Goal: Task Accomplishment & Management: Manage account settings

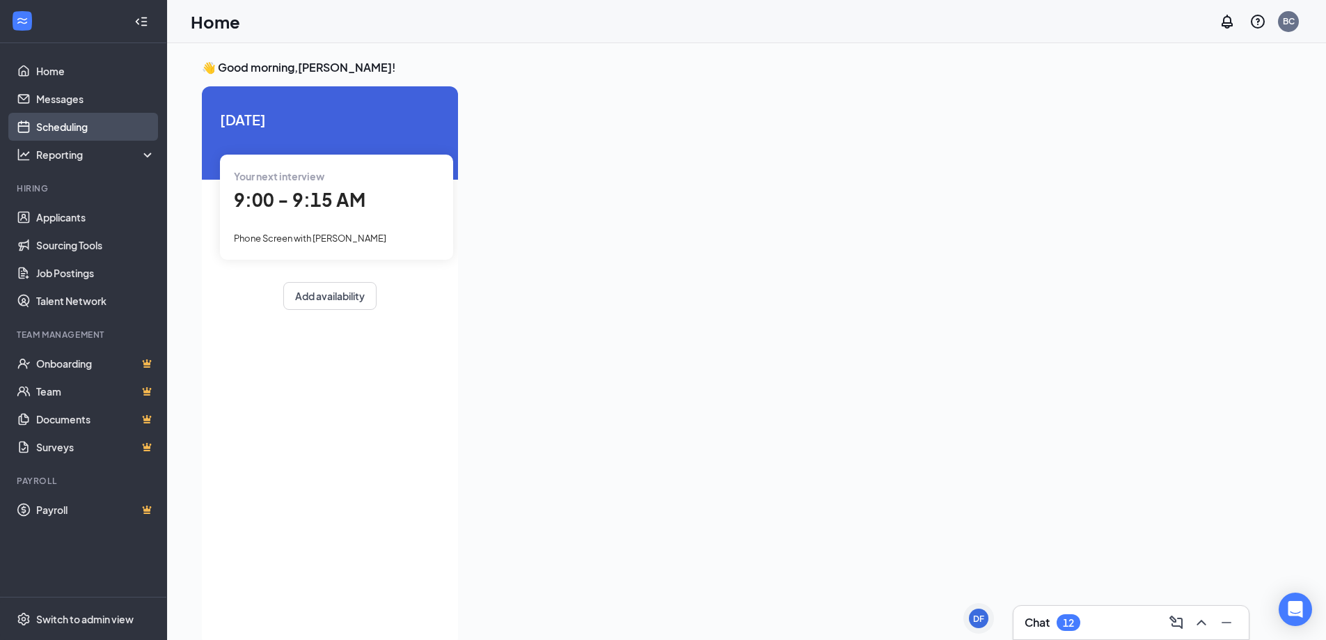
click at [93, 129] on link "Scheduling" at bounding box center [95, 127] width 119 height 28
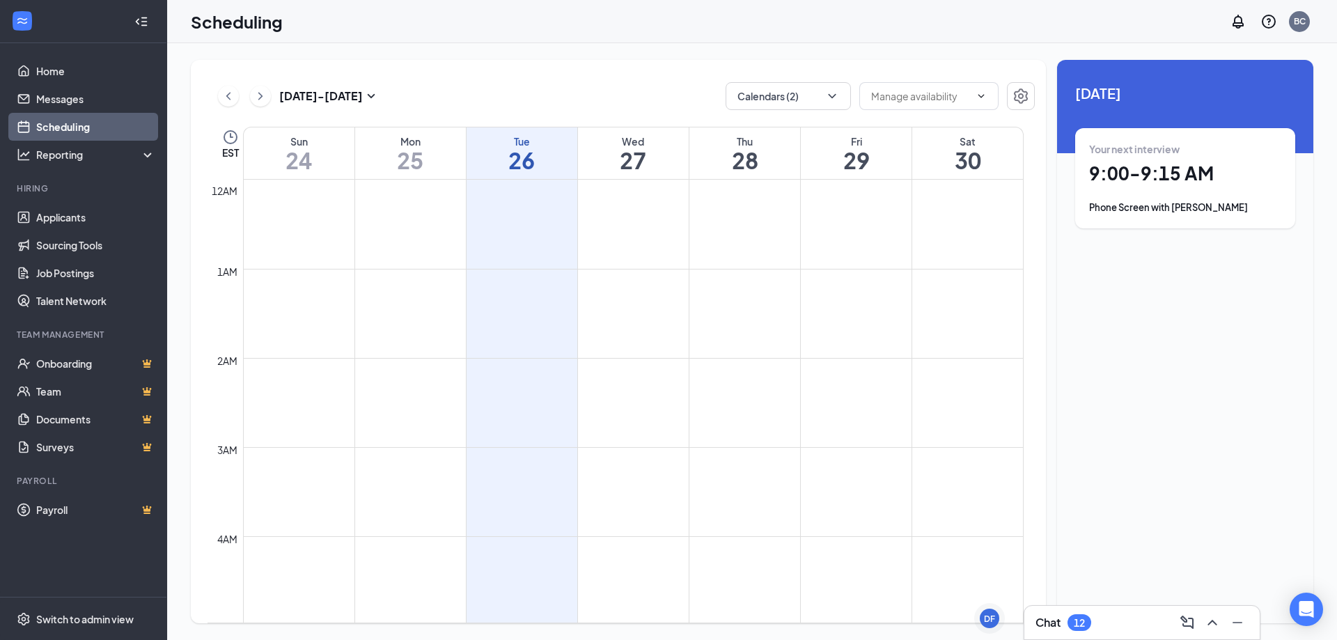
scroll to position [684, 0]
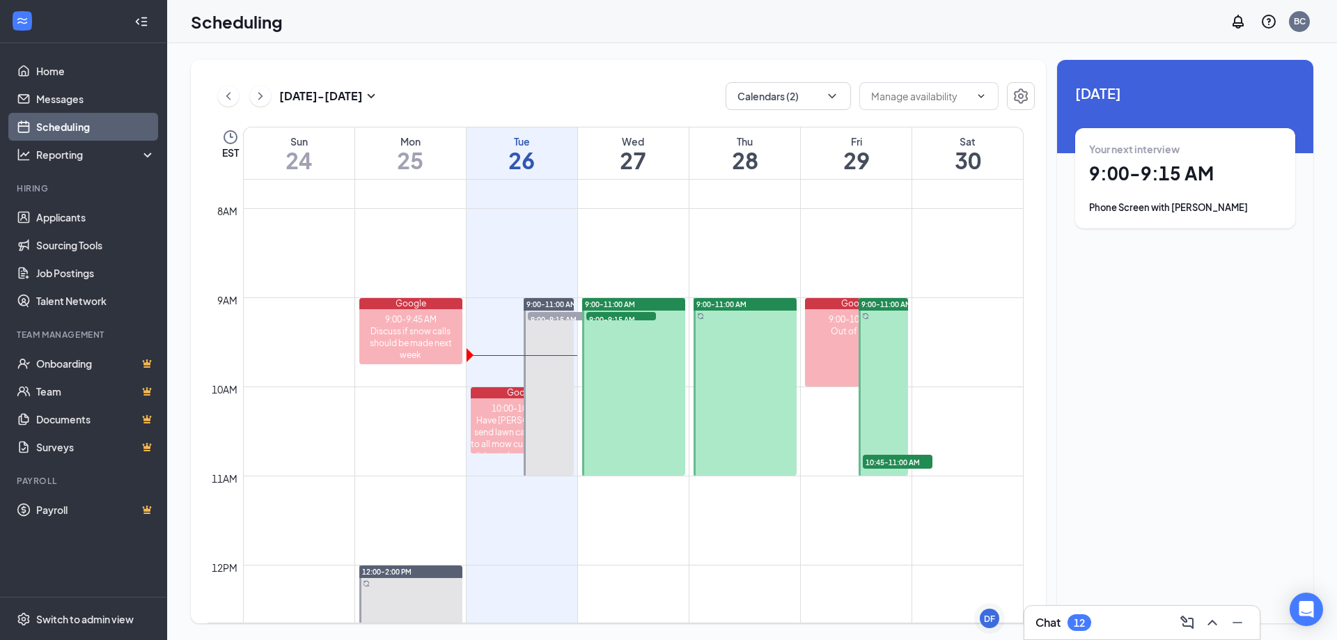
click at [895, 340] on div at bounding box center [883, 387] width 50 height 178
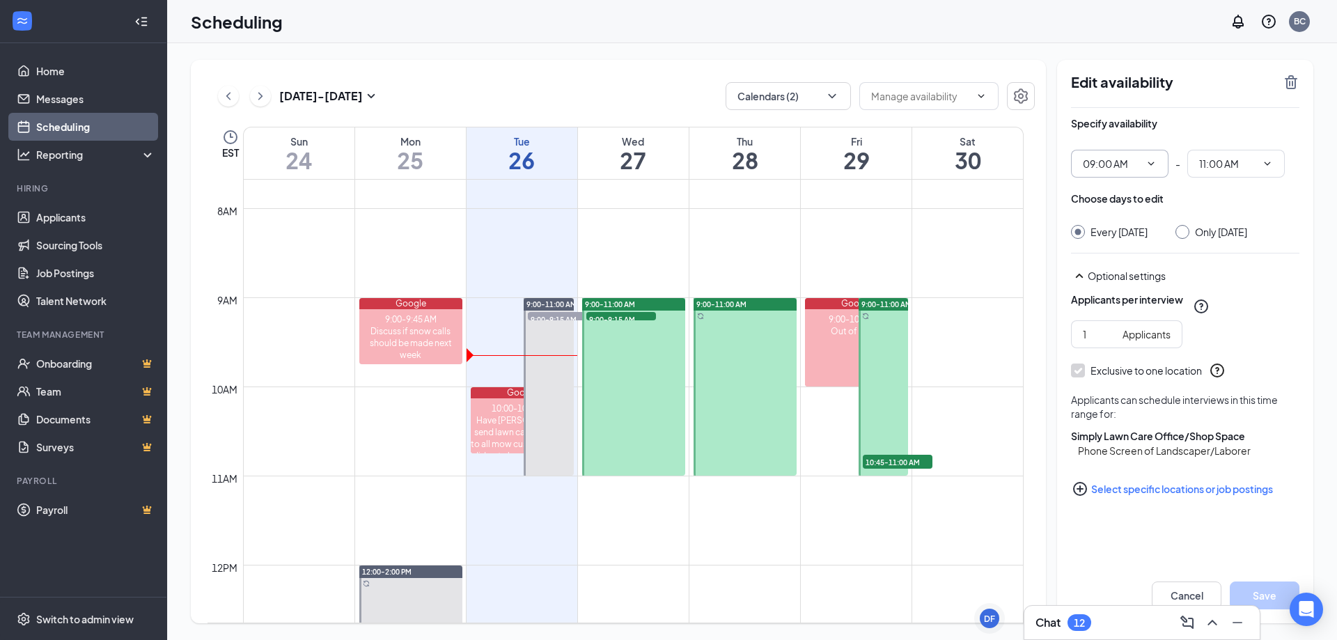
click at [1151, 166] on icon "ChevronDown" at bounding box center [1150, 163] width 11 height 11
drag, startPoint x: 1256, startPoint y: 333, endPoint x: 1245, endPoint y: 334, distance: 10.5
click at [1256, 333] on div "1 Applicants" at bounding box center [1185, 334] width 228 height 28
click at [1150, 164] on icon "ChevronDown" at bounding box center [1151, 163] width 6 height 3
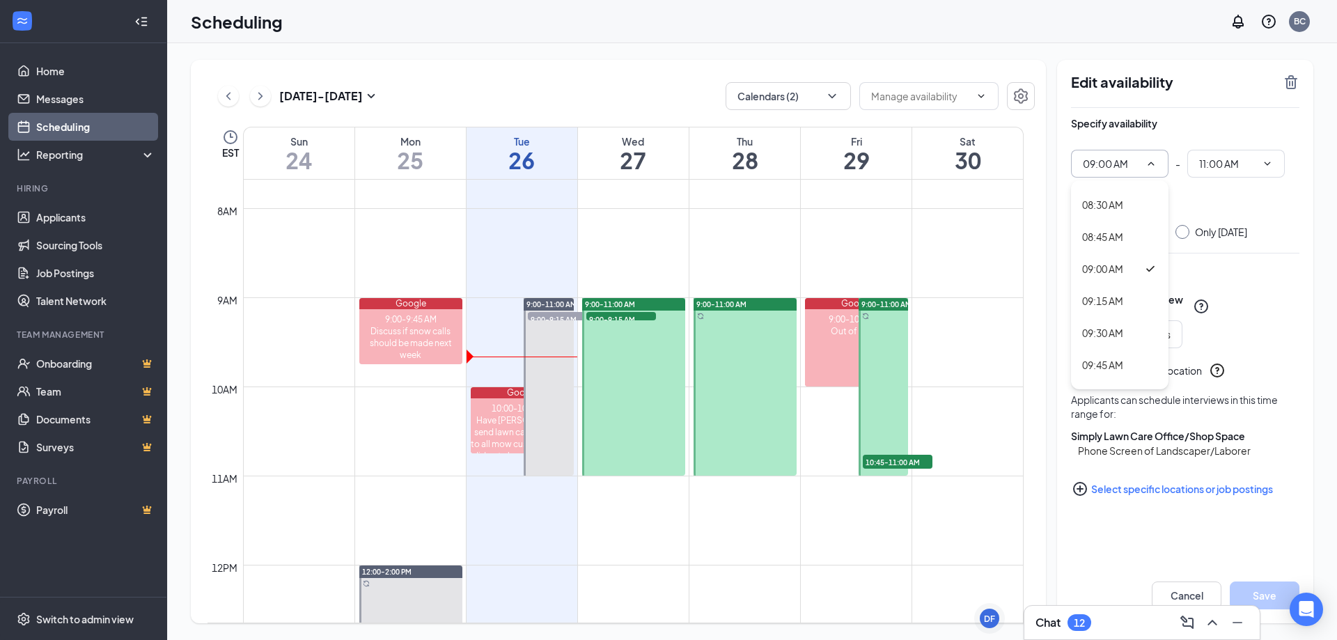
scroll to position [1114, 0]
click at [1123, 361] on div "10:00 AM" at bounding box center [1102, 363] width 41 height 15
type input "10:00 AM"
type input "12:00 PM"
click at [1261, 590] on button "Save" at bounding box center [1264, 595] width 70 height 28
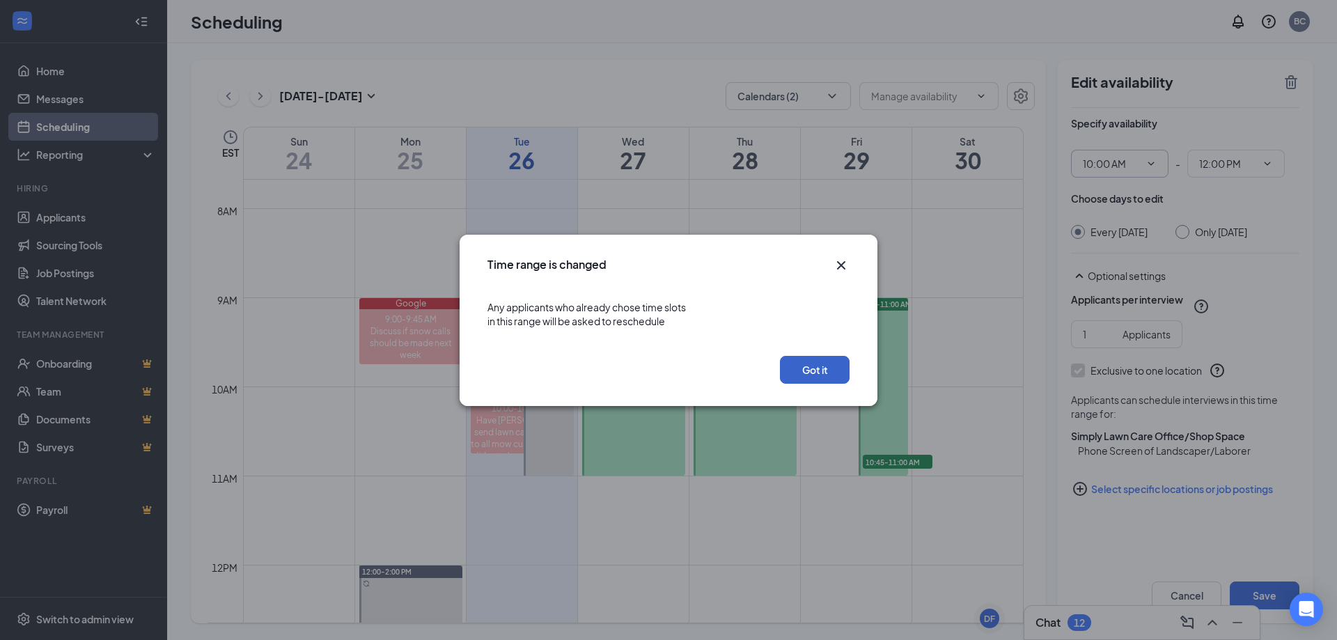
click at [824, 364] on button "Got it" at bounding box center [815, 370] width 70 height 28
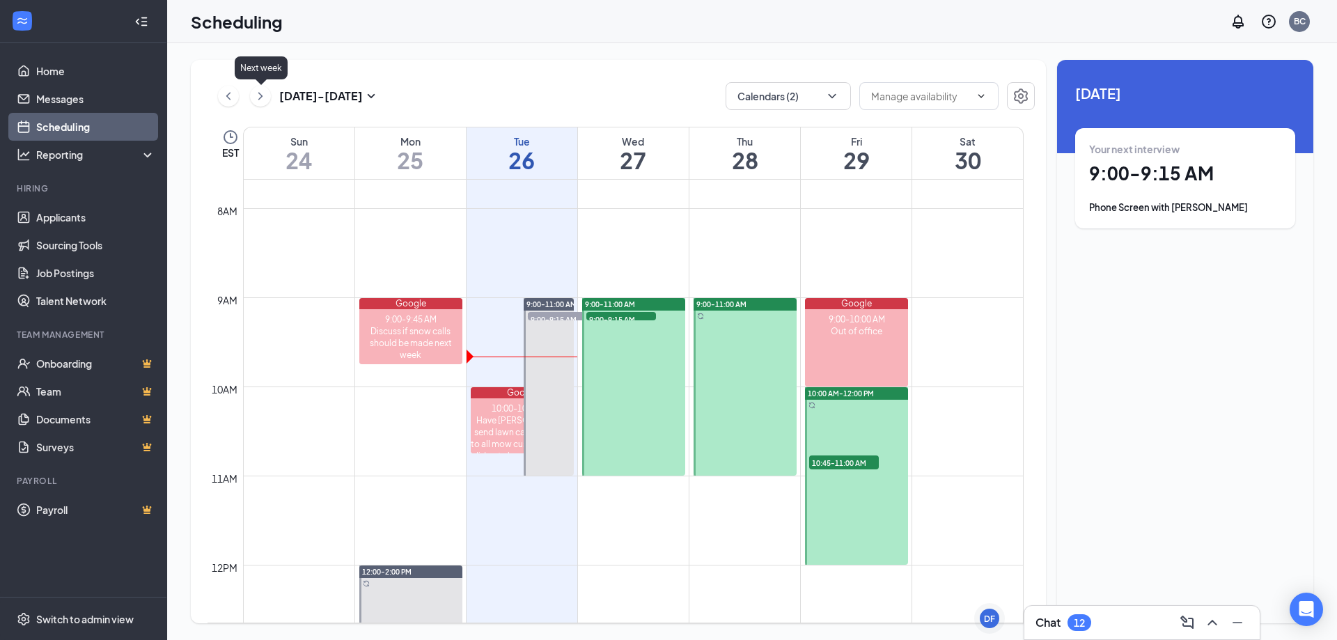
click at [255, 98] on icon "ChevronRight" at bounding box center [260, 96] width 14 height 17
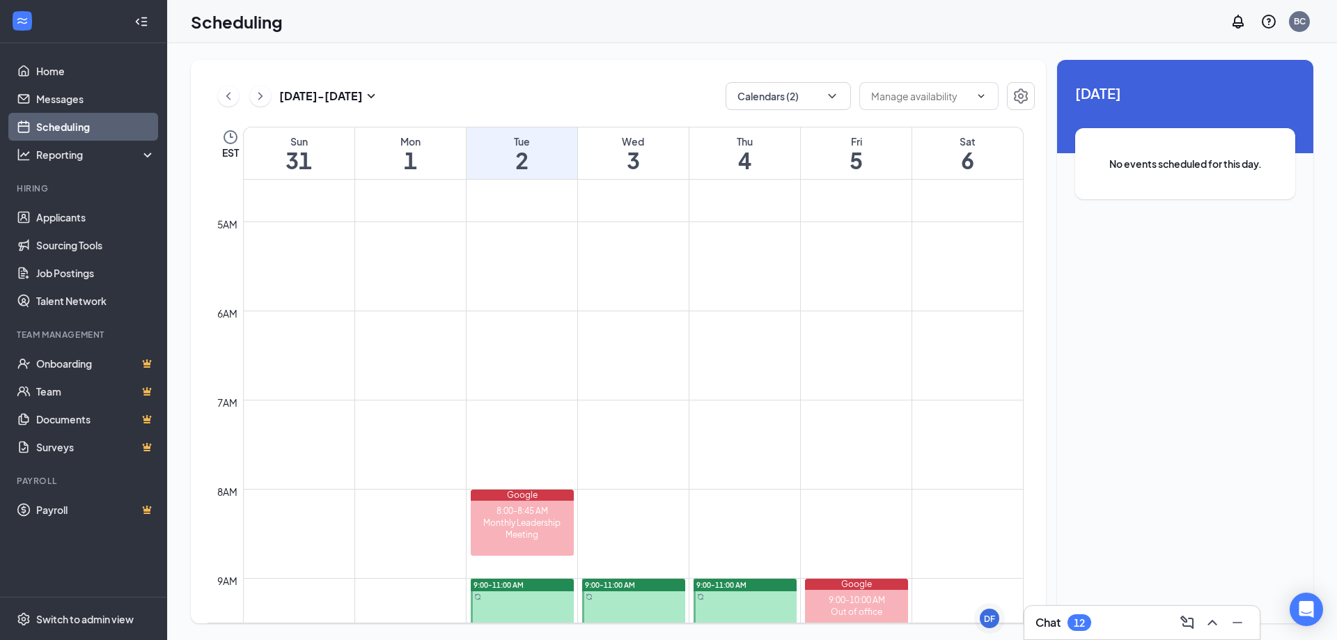
scroll to position [336, 0]
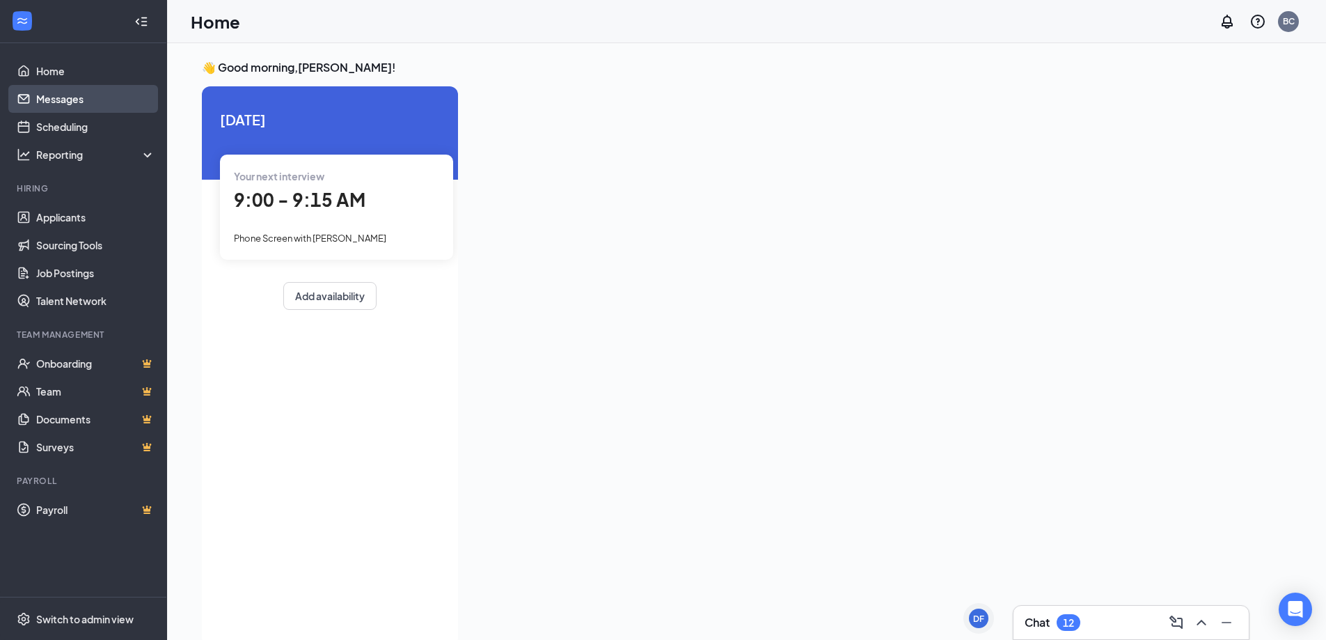
click at [36, 110] on link "Messages" at bounding box center [95, 99] width 119 height 28
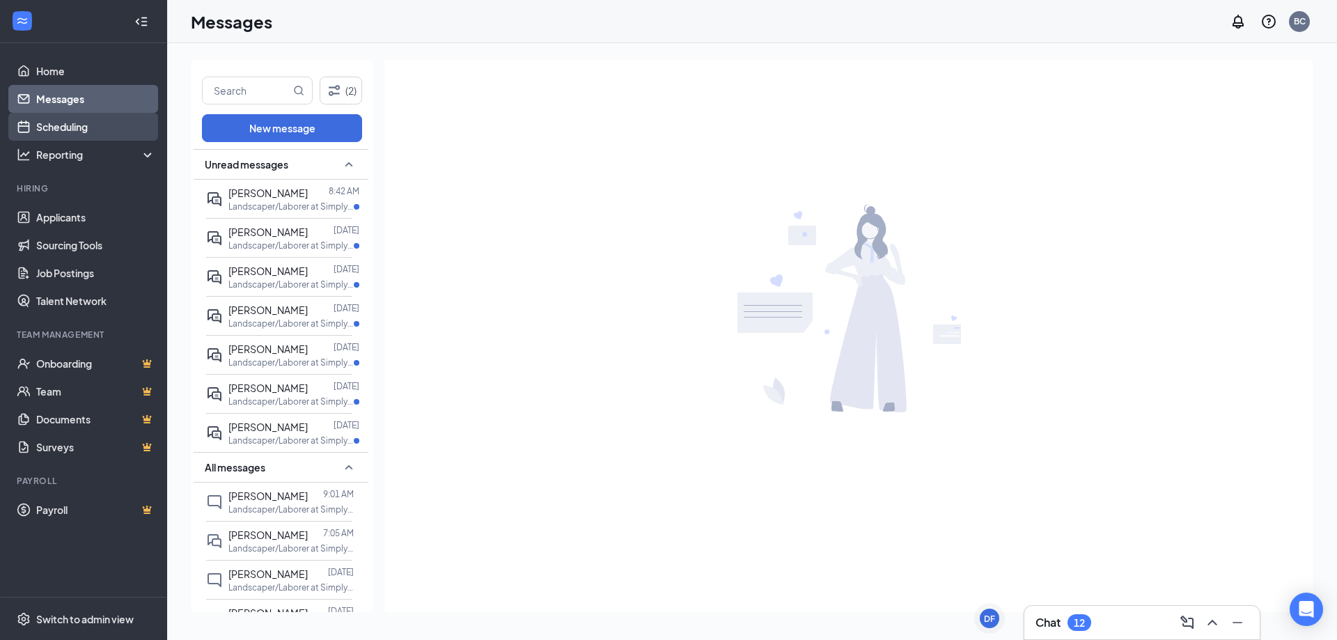
click at [67, 123] on link "Scheduling" at bounding box center [95, 127] width 119 height 28
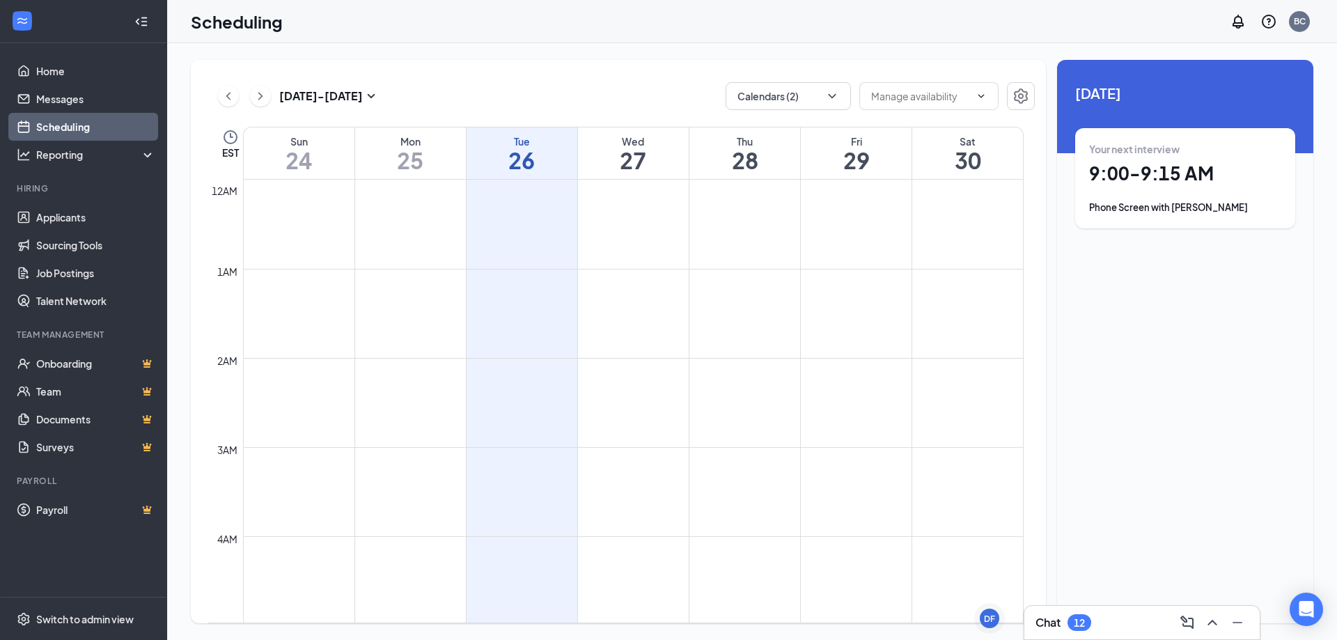
scroll to position [684, 0]
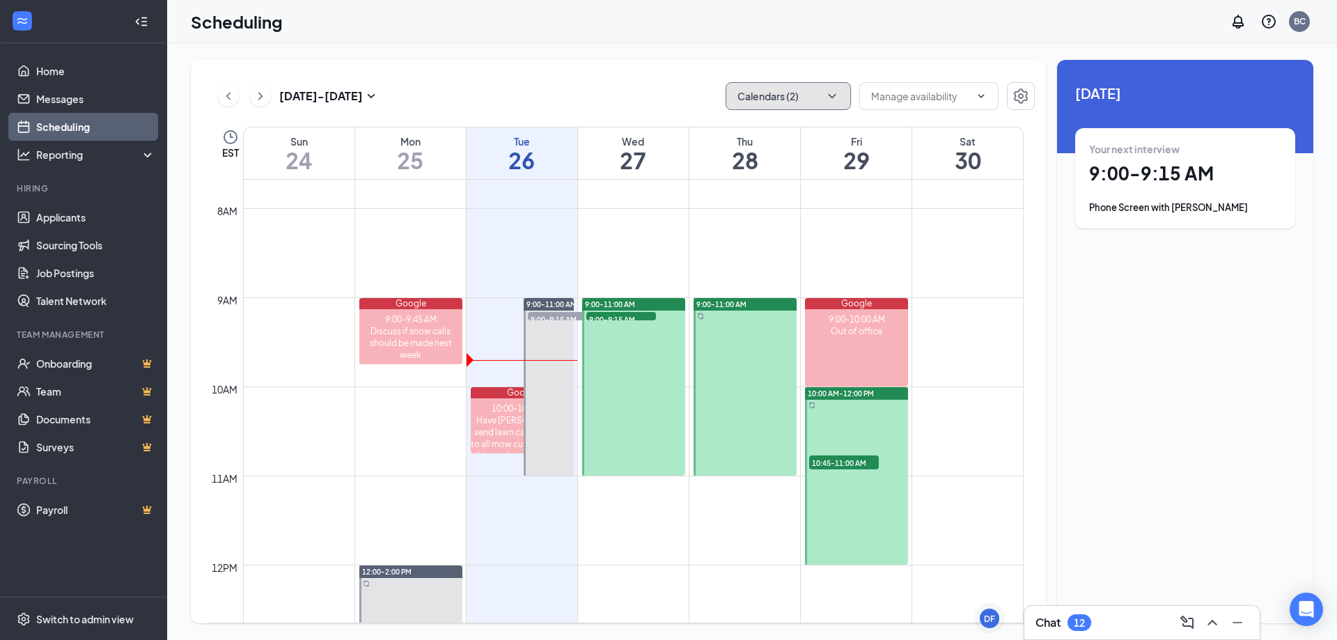
click at [782, 100] on button "Calendars (2)" at bounding box center [787, 96] width 125 height 28
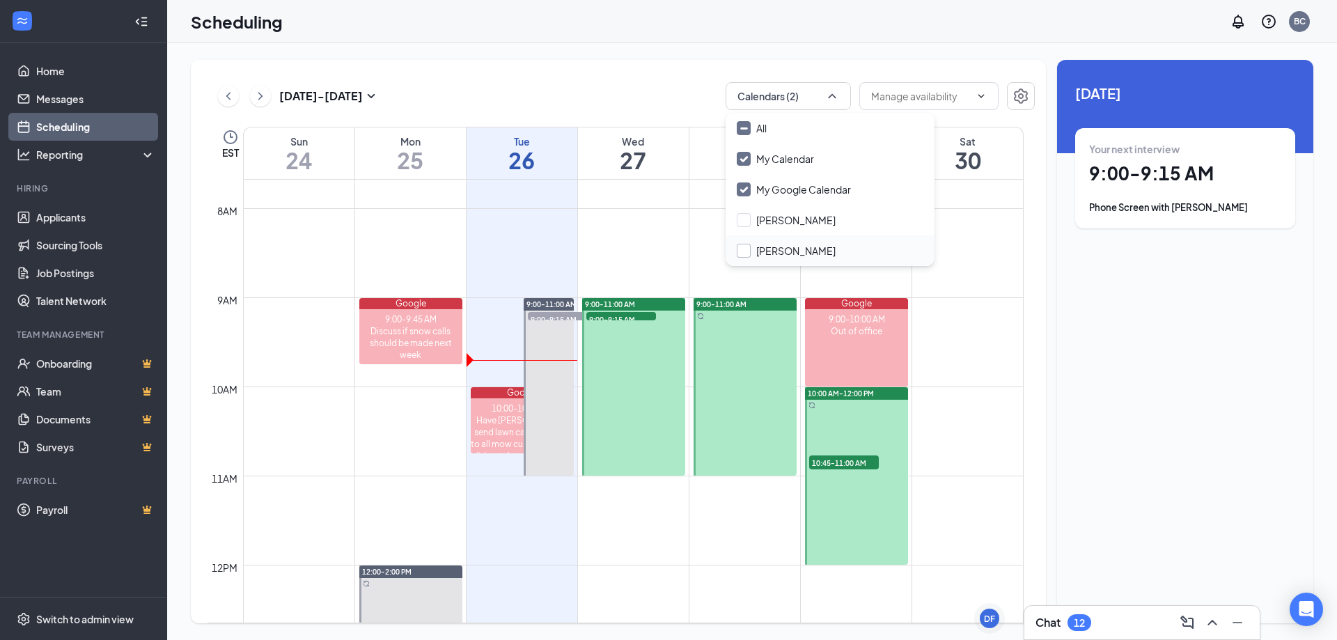
click at [776, 251] on input "[PERSON_NAME]" at bounding box center [786, 251] width 99 height 14
checkbox input "true"
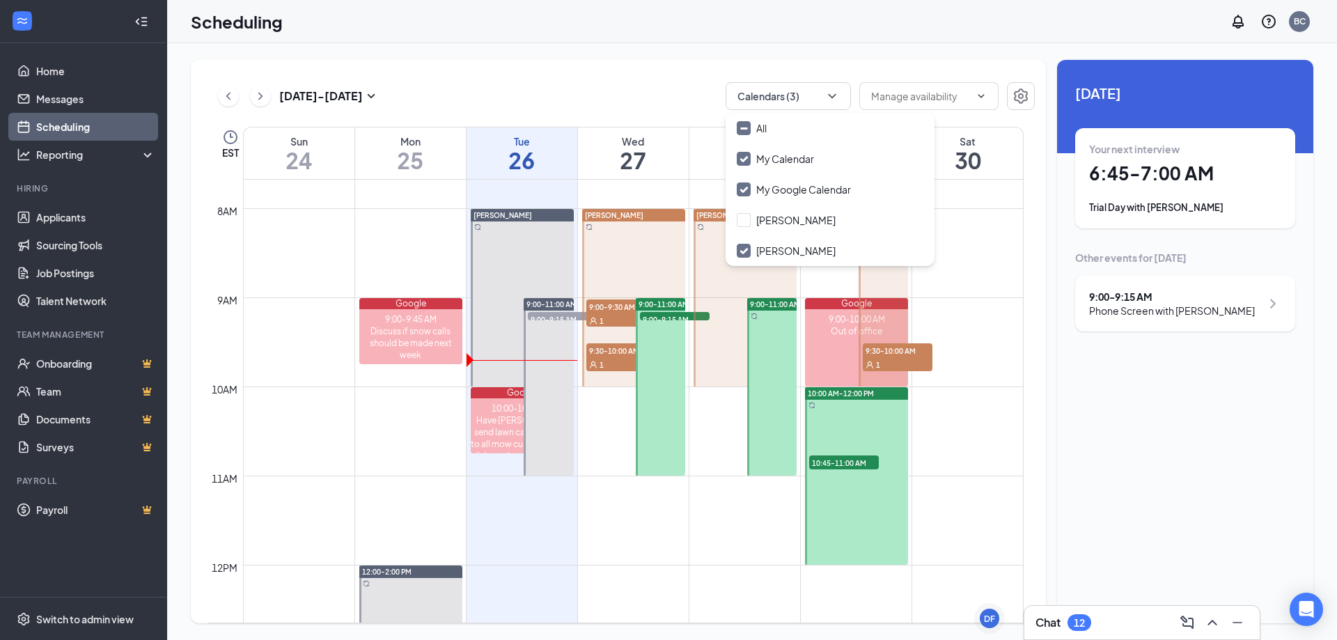
click at [617, 317] on div "1" at bounding box center [621, 320] width 70 height 14
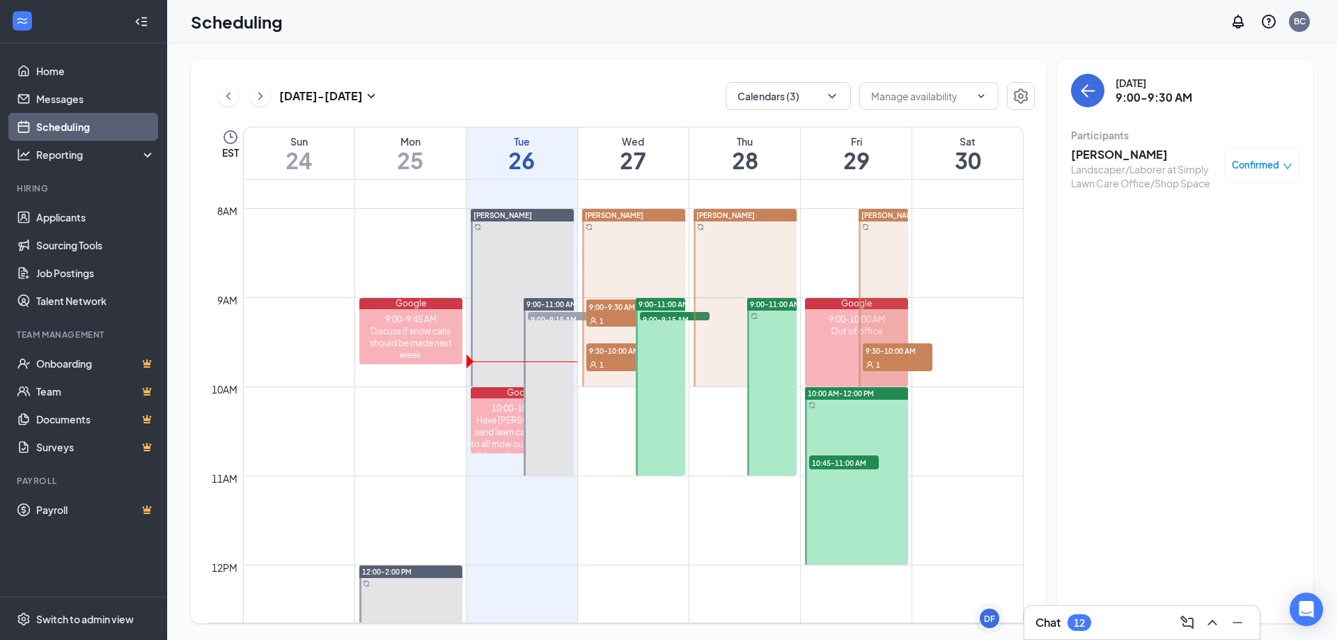
click at [623, 359] on div "1" at bounding box center [621, 364] width 70 height 14
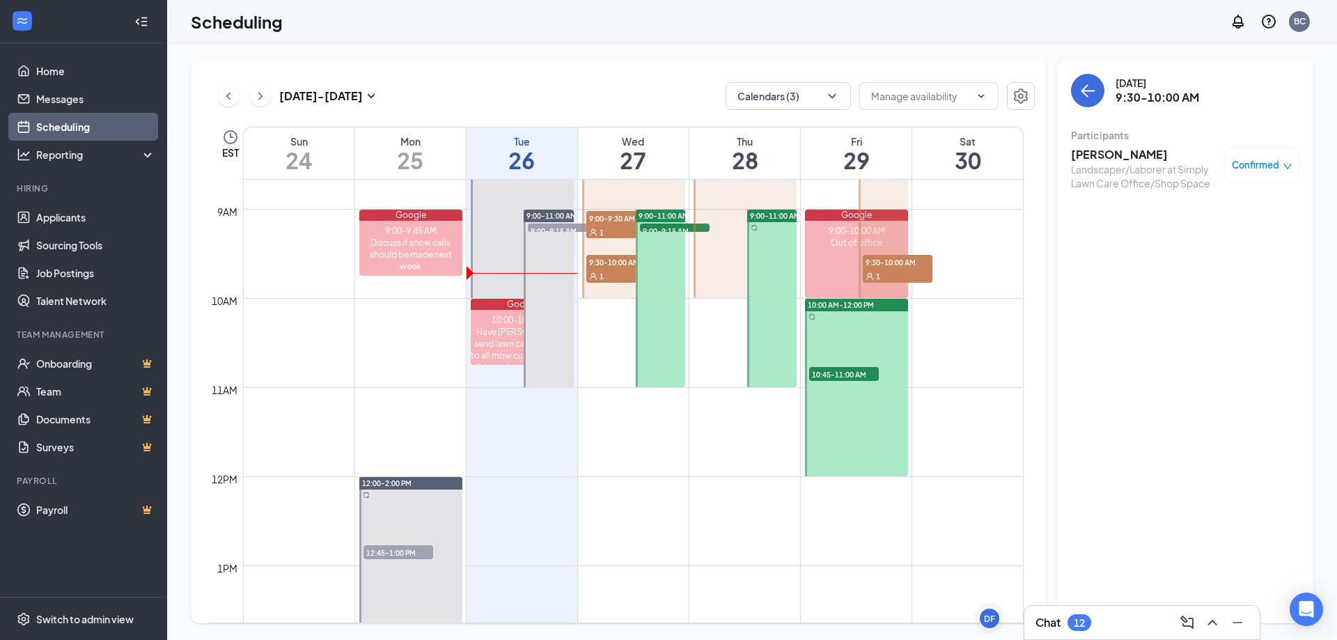
scroll to position [893, 0]
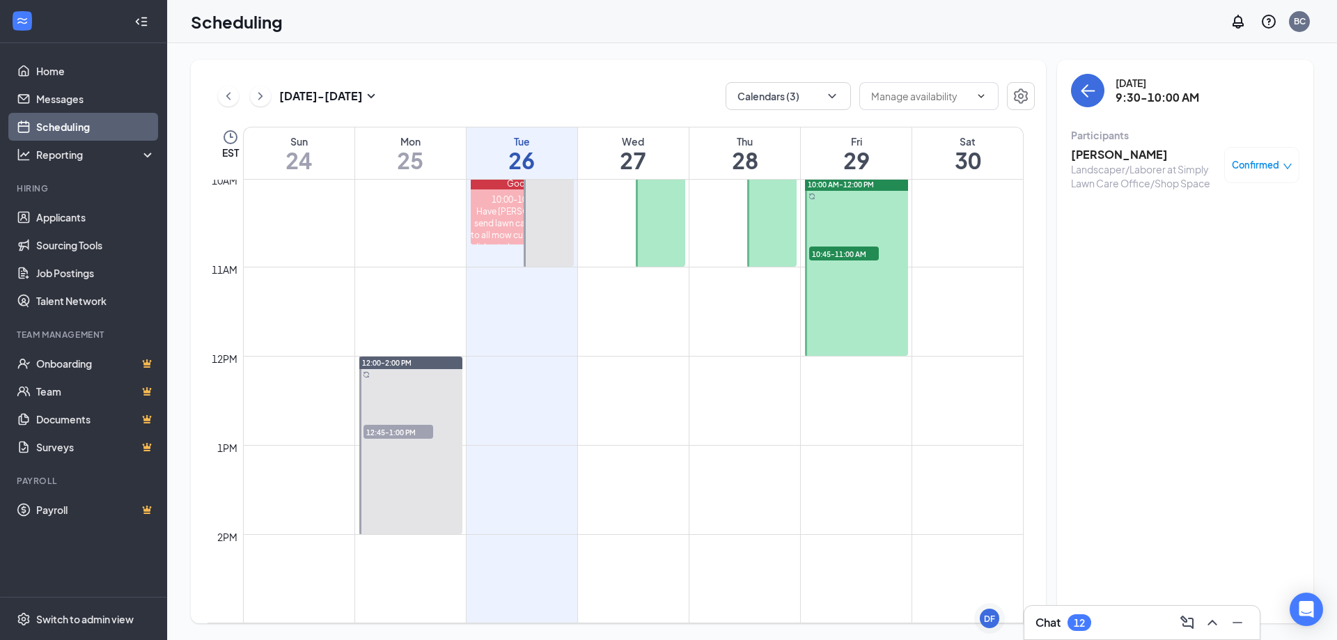
click at [402, 430] on span "12:45-1:00 PM" at bounding box center [398, 432] width 70 height 14
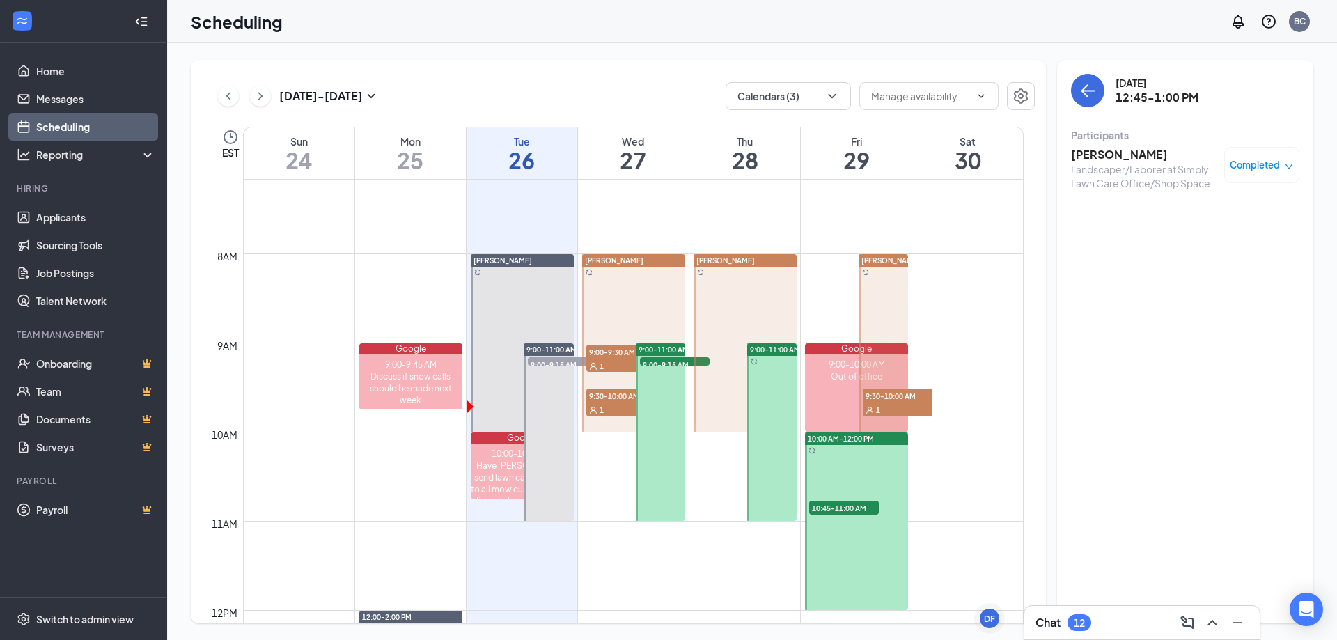
scroll to position [615, 0]
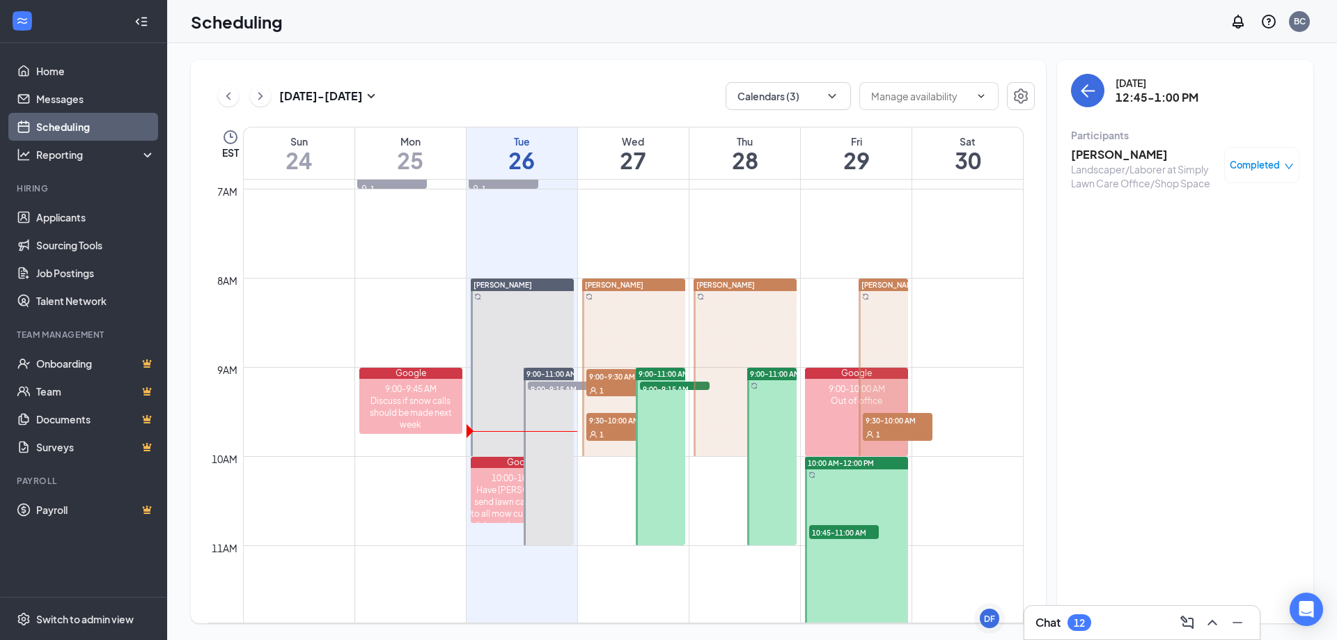
click at [613, 379] on span "9:00-9:30 AM" at bounding box center [621, 376] width 70 height 14
click at [608, 430] on div "1" at bounding box center [621, 434] width 70 height 14
click at [610, 389] on div "1" at bounding box center [621, 390] width 70 height 14
click at [607, 376] on span "9:00-9:30 AM" at bounding box center [621, 376] width 70 height 14
click at [610, 423] on span "9:30-10:00 AM" at bounding box center [621, 420] width 70 height 14
